Goal: Task Accomplishment & Management: Use online tool/utility

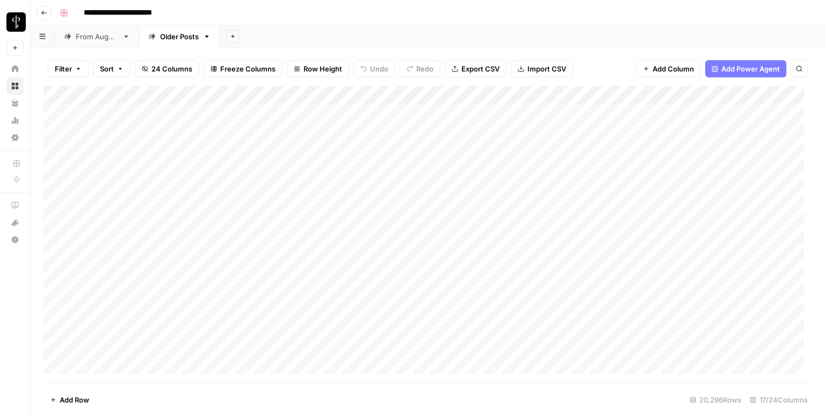
click at [89, 40] on div "From [DATE]" at bounding box center [97, 36] width 42 height 11
click at [75, 62] on button "Filter" at bounding box center [68, 68] width 41 height 17
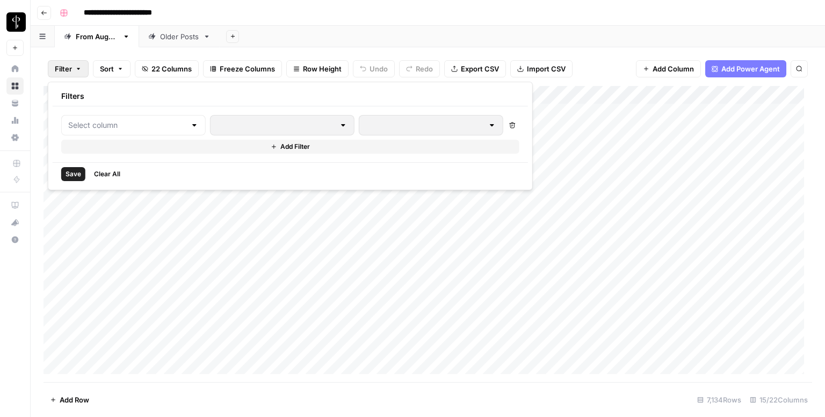
click at [101, 130] on div at bounding box center [133, 125] width 144 height 20
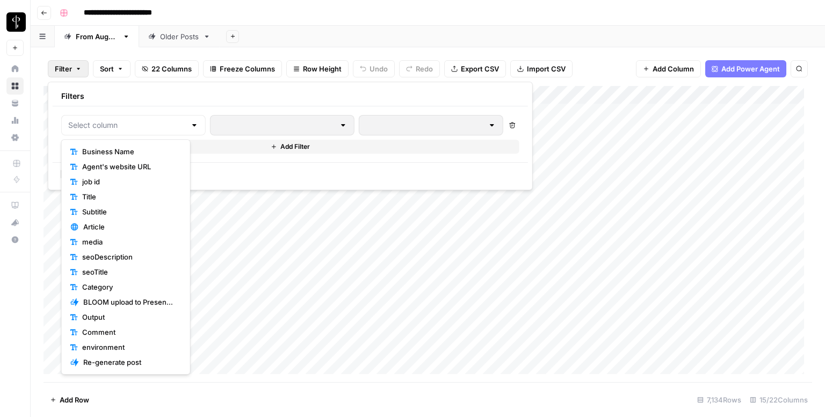
scroll to position [75, 0]
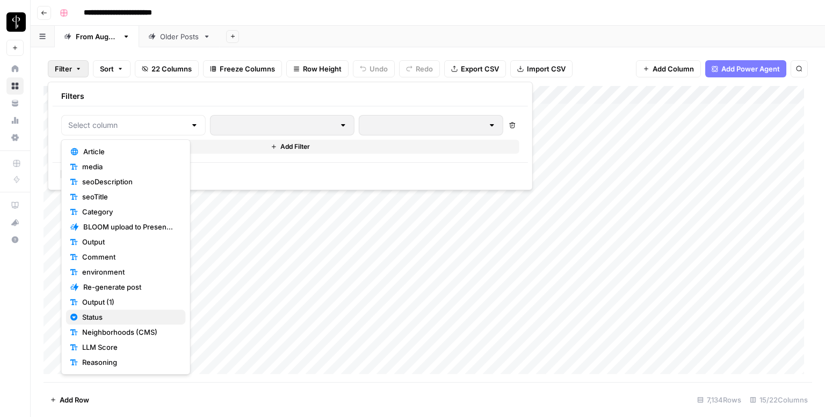
click at [97, 316] on span "Status" at bounding box center [129, 316] width 95 height 11
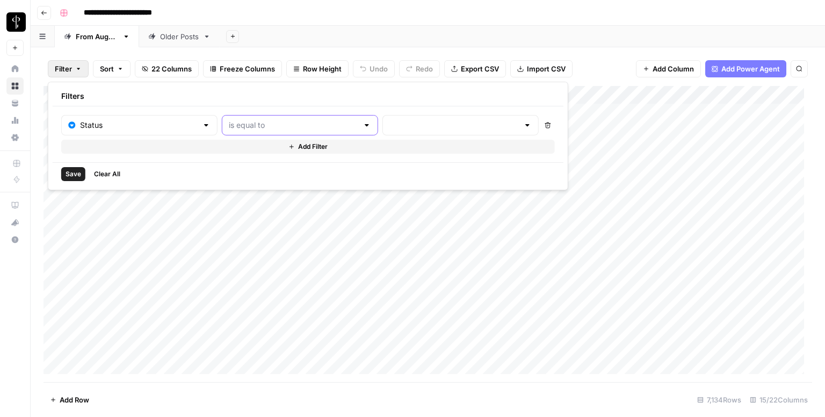
click at [289, 125] on input "text" at bounding box center [293, 125] width 129 height 11
click at [268, 165] on span "is not equal to" at bounding box center [274, 166] width 119 height 11
type input "is not equal to"
click at [389, 124] on input "text" at bounding box center [453, 125] width 129 height 11
click at [374, 145] on button "Posted" at bounding box center [423, 151] width 132 height 15
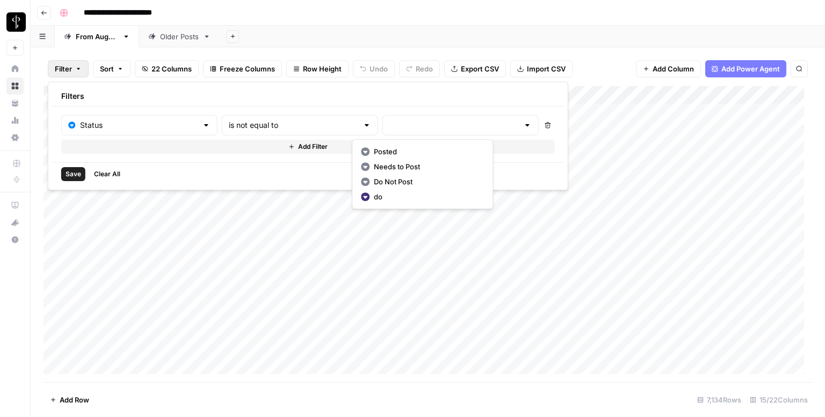
type input "Posted"
click at [327, 150] on button "Add Filter" at bounding box center [309, 147] width 497 height 14
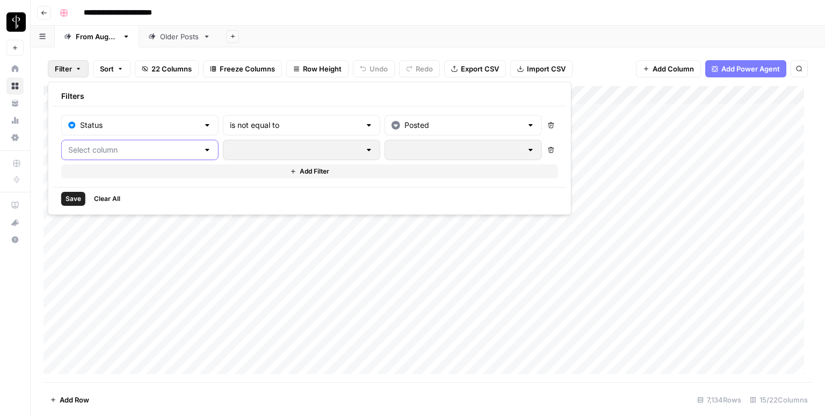
click at [161, 144] on input "text" at bounding box center [133, 149] width 131 height 11
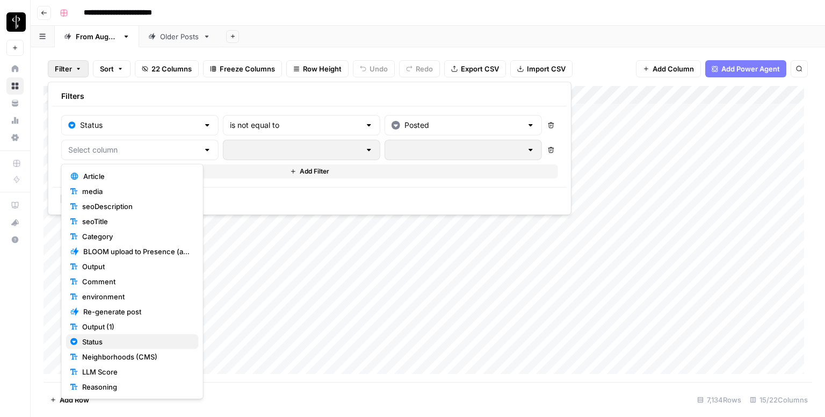
click at [119, 339] on span "Status" at bounding box center [136, 341] width 108 height 11
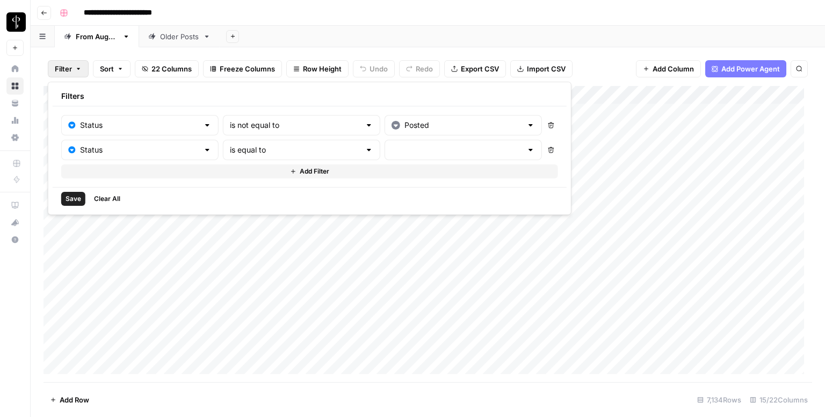
click at [270, 157] on div "is equal to" at bounding box center [301, 150] width 157 height 20
click at [255, 191] on span "is not equal to" at bounding box center [276, 191] width 120 height 11
type input "is not equal to"
click at [392, 144] on input "text" at bounding box center [457, 149] width 131 height 11
click at [380, 190] on span "Needs to Post" at bounding box center [429, 191] width 107 height 11
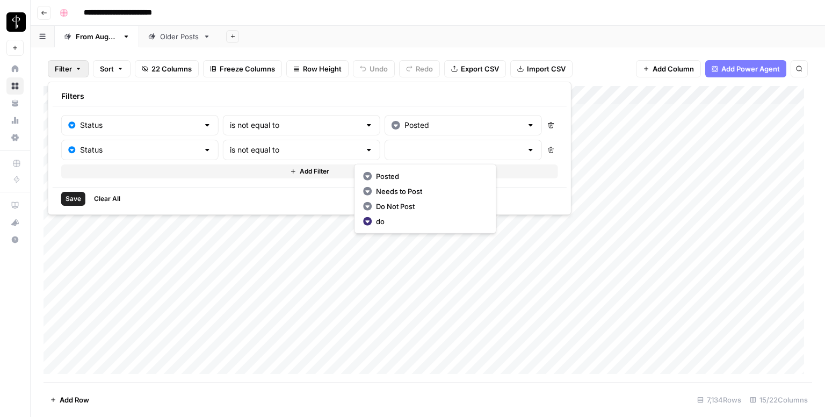
type input "Needs to Post"
click at [300, 170] on span "Add Filter" at bounding box center [315, 171] width 30 height 10
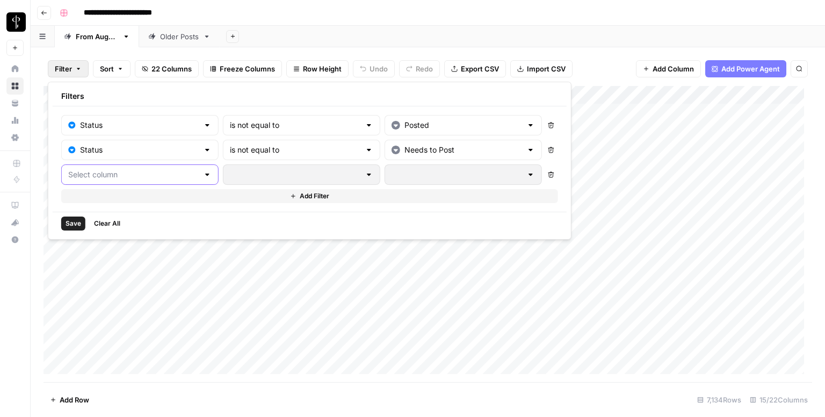
click at [151, 172] on input "text" at bounding box center [133, 174] width 131 height 11
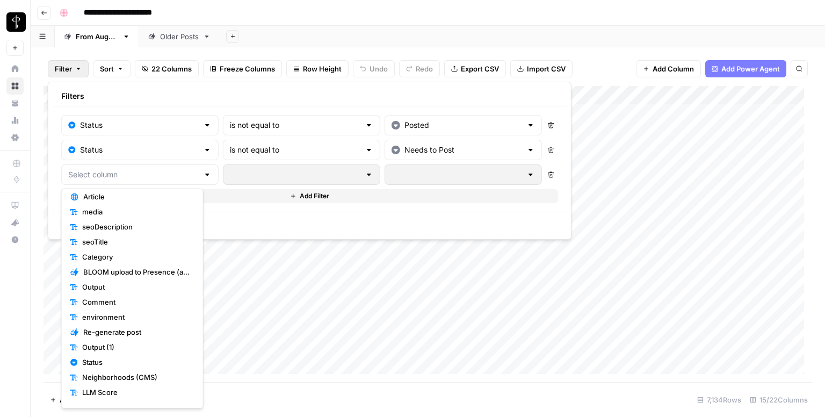
scroll to position [79, 0]
click at [105, 363] on span "Status" at bounding box center [136, 361] width 108 height 11
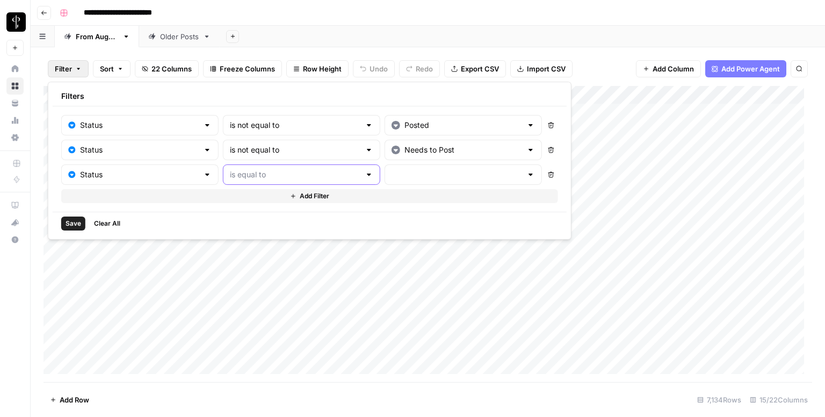
click at [269, 173] on input "text" at bounding box center [295, 174] width 131 height 11
click at [259, 213] on span "is not equal to" at bounding box center [276, 215] width 120 height 11
type input "is not equal to"
click at [392, 173] on input "text" at bounding box center [457, 174] width 131 height 11
click at [382, 233] on span "Do Not Post" at bounding box center [429, 230] width 107 height 11
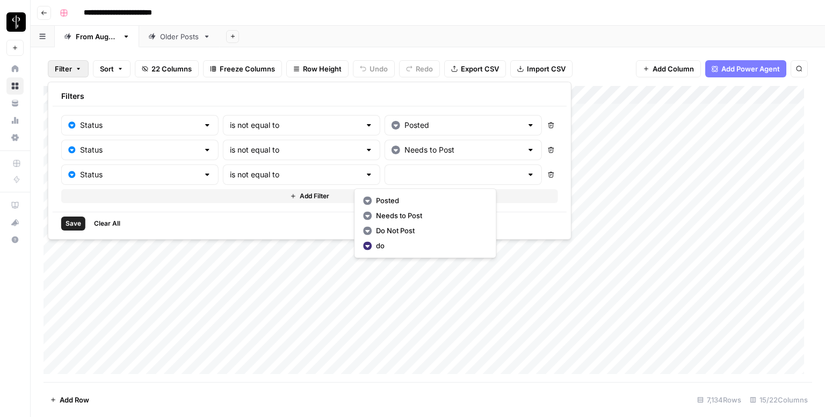
type input "Do Not Post"
click at [73, 221] on span "Save" at bounding box center [74, 224] width 16 height 10
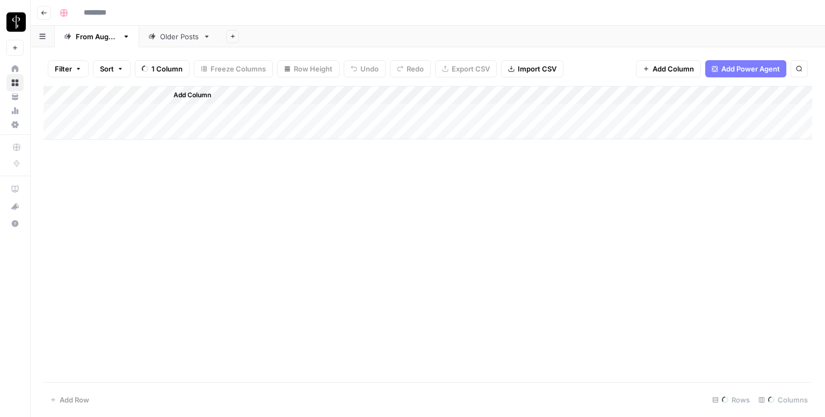
type input "**********"
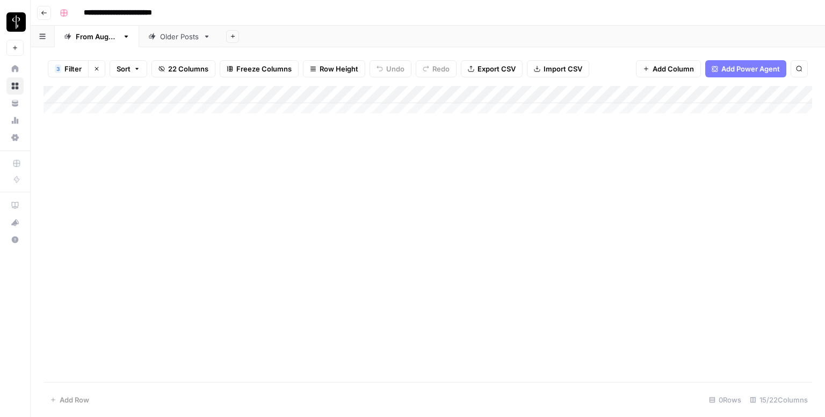
click at [107, 238] on div "Add Column" at bounding box center [428, 234] width 769 height 296
